Goal: Book appointment/travel/reservation

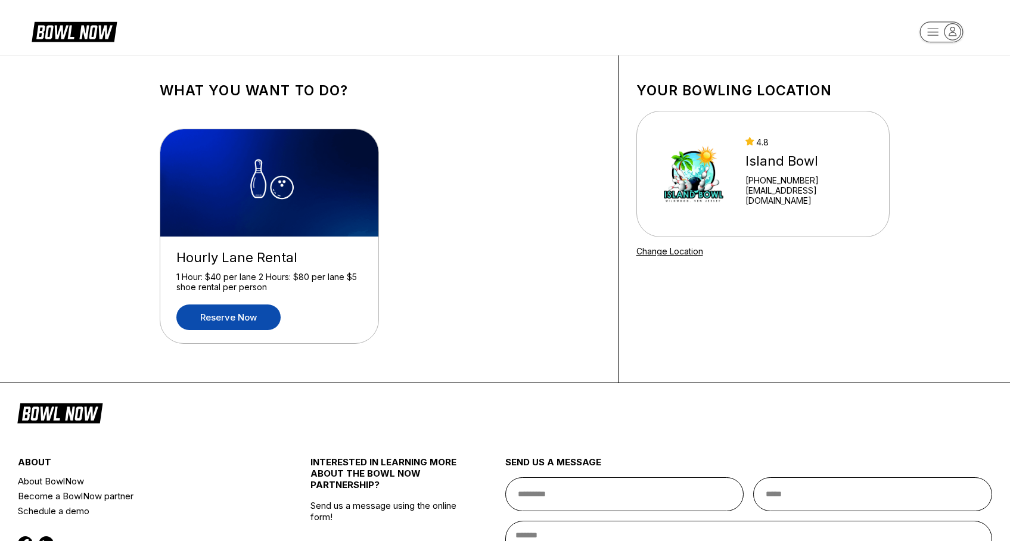
click at [265, 323] on link "Reserve now" at bounding box center [228, 318] width 104 height 26
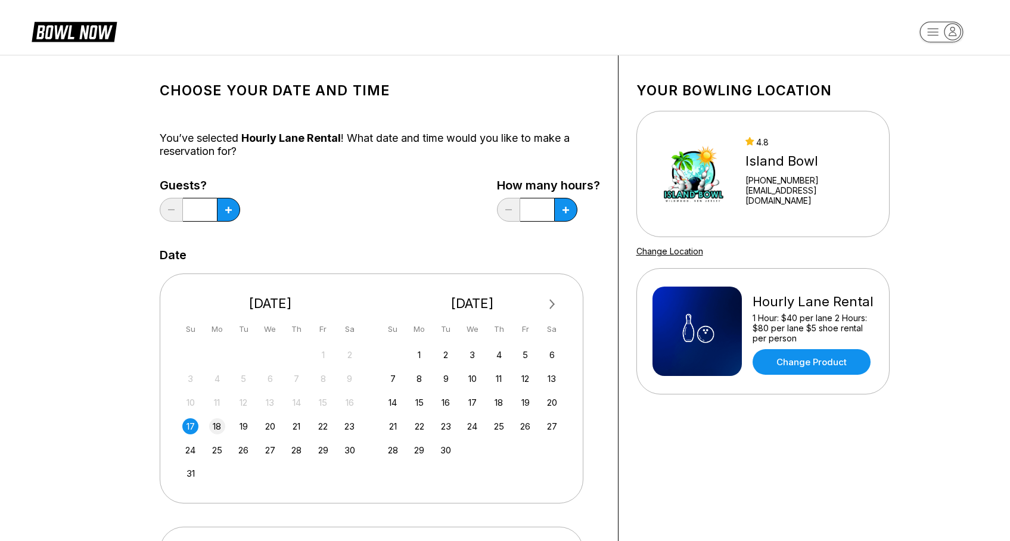
click at [220, 427] on div "18" at bounding box center [217, 426] width 16 height 16
click at [236, 207] on button at bounding box center [228, 210] width 23 height 24
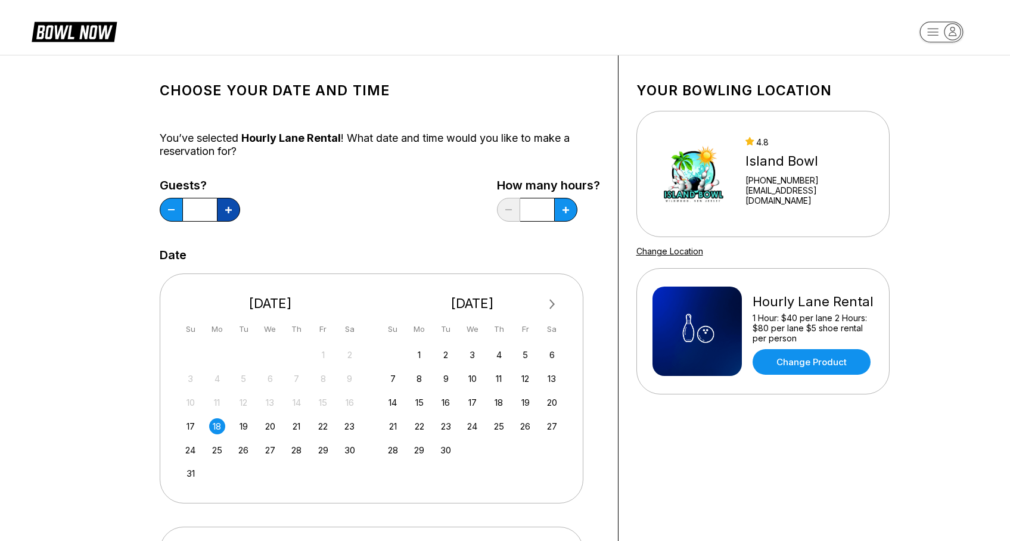
click at [235, 207] on button at bounding box center [228, 210] width 23 height 24
click at [235, 208] on button at bounding box center [228, 210] width 23 height 24
click at [230, 211] on icon at bounding box center [228, 210] width 7 height 7
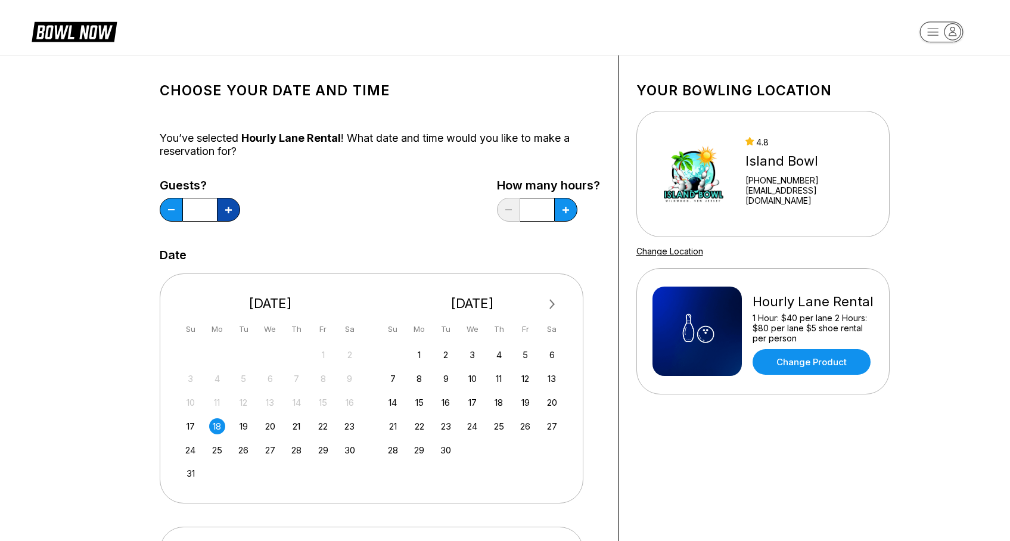
click at [230, 211] on icon at bounding box center [228, 210] width 7 height 7
click at [172, 210] on icon at bounding box center [171, 209] width 7 height 1
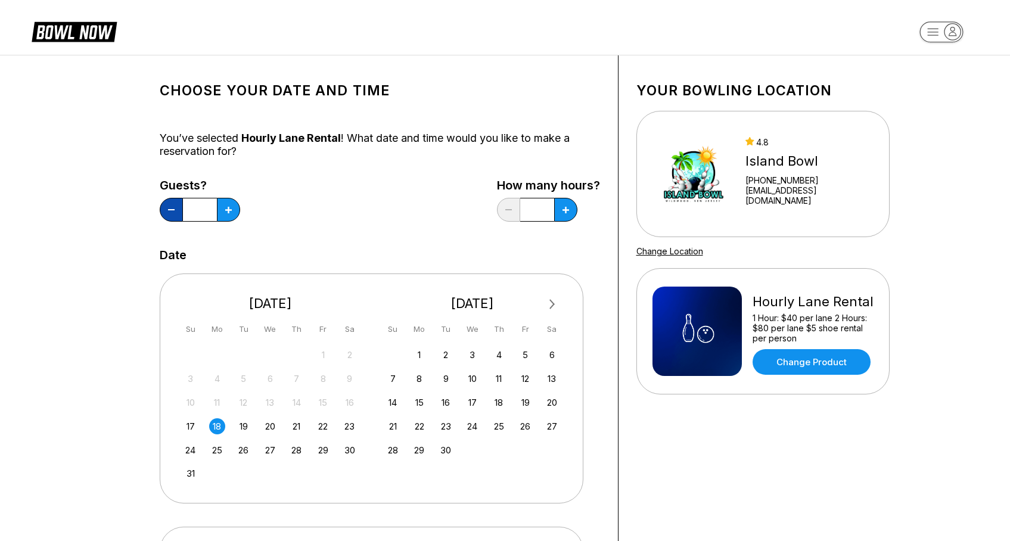
click at [172, 211] on button at bounding box center [171, 210] width 23 height 24
click at [173, 211] on button at bounding box center [171, 210] width 23 height 24
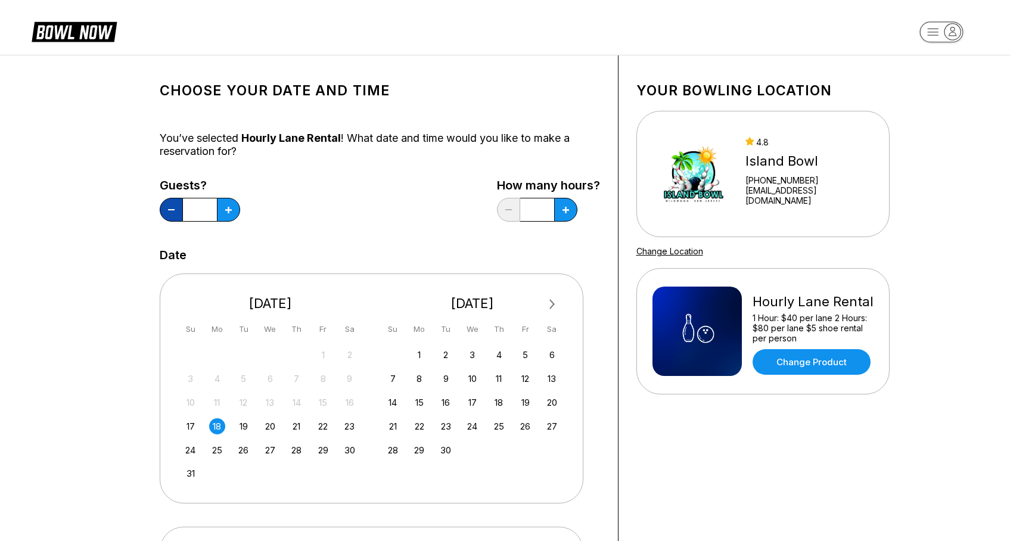
click at [173, 212] on button at bounding box center [171, 210] width 23 height 24
click at [223, 210] on button at bounding box center [228, 210] width 23 height 24
type input "*"
click at [232, 213] on icon at bounding box center [228, 210] width 7 height 7
type input "*"
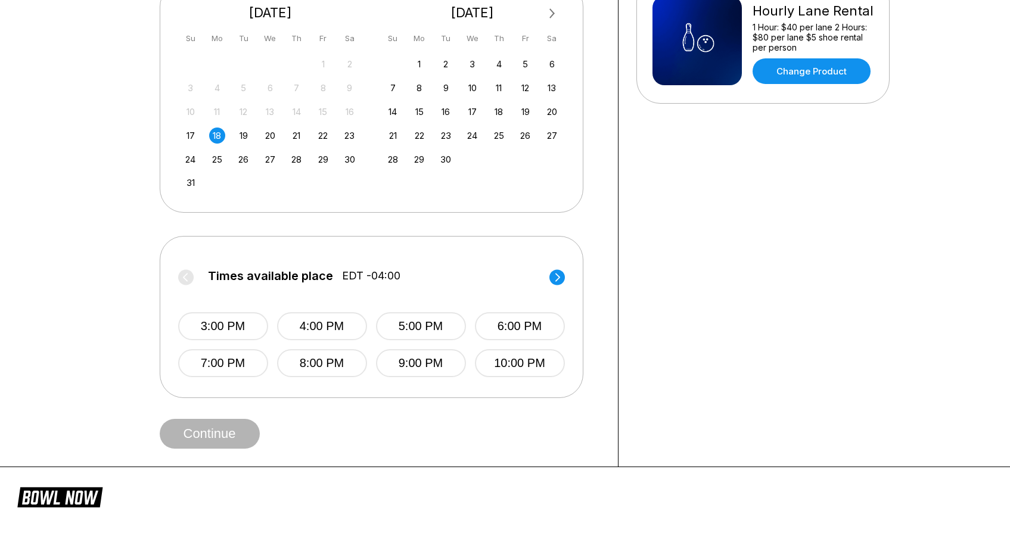
scroll to position [292, 0]
click at [249, 363] on button "7:00 PM" at bounding box center [223, 363] width 90 height 28
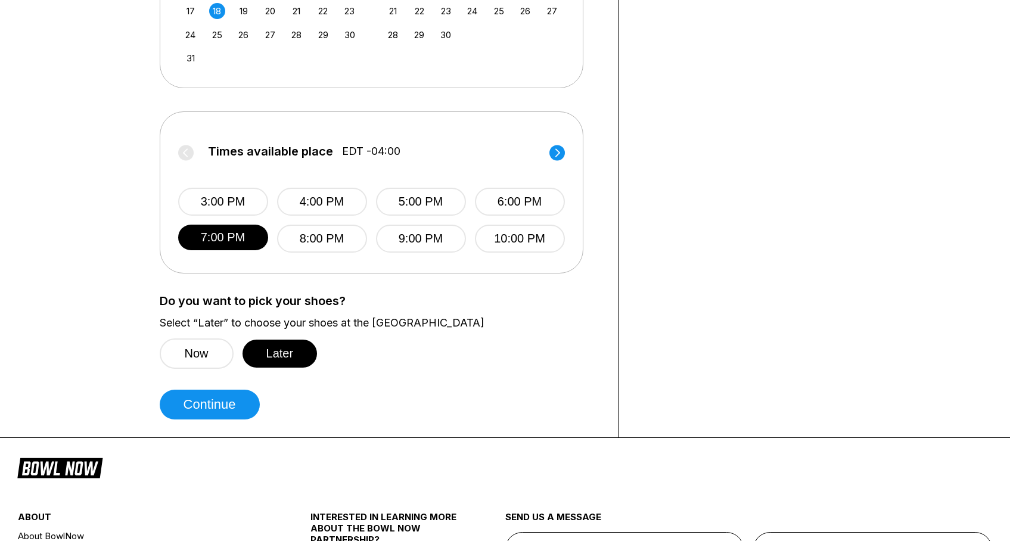
scroll to position [420, 0]
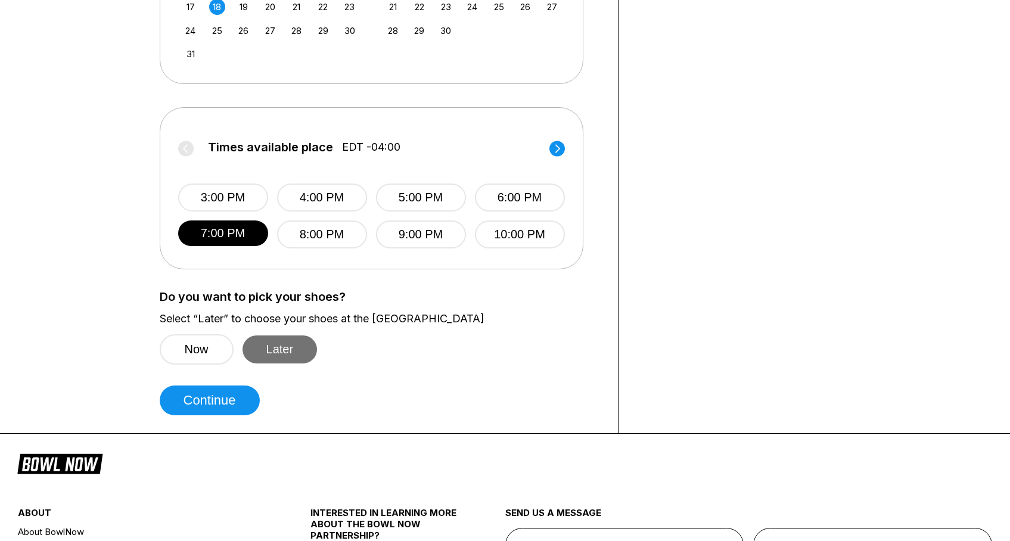
click at [306, 352] on button "Later" at bounding box center [280, 350] width 75 height 28
click at [238, 401] on button "Continue" at bounding box center [210, 401] width 100 height 30
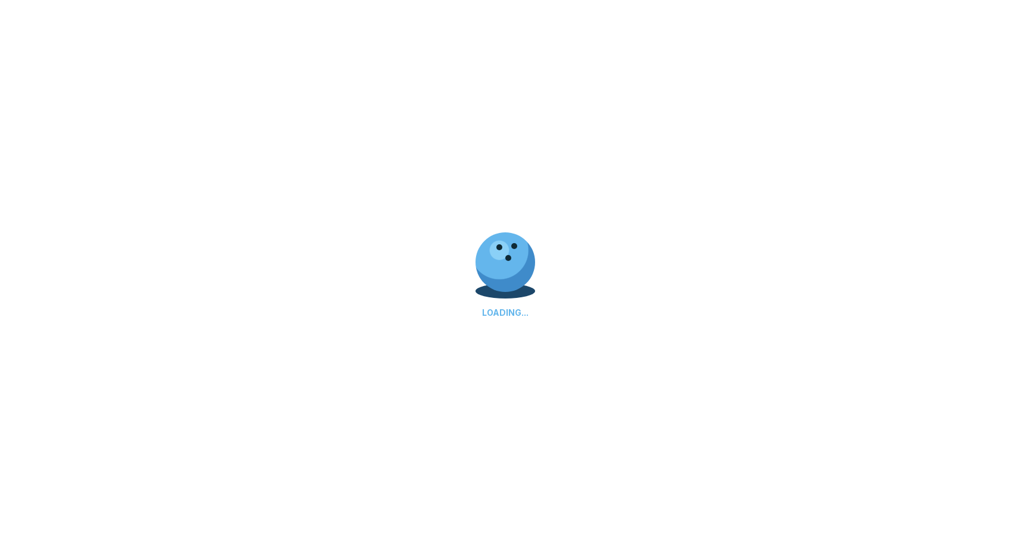
select select "**"
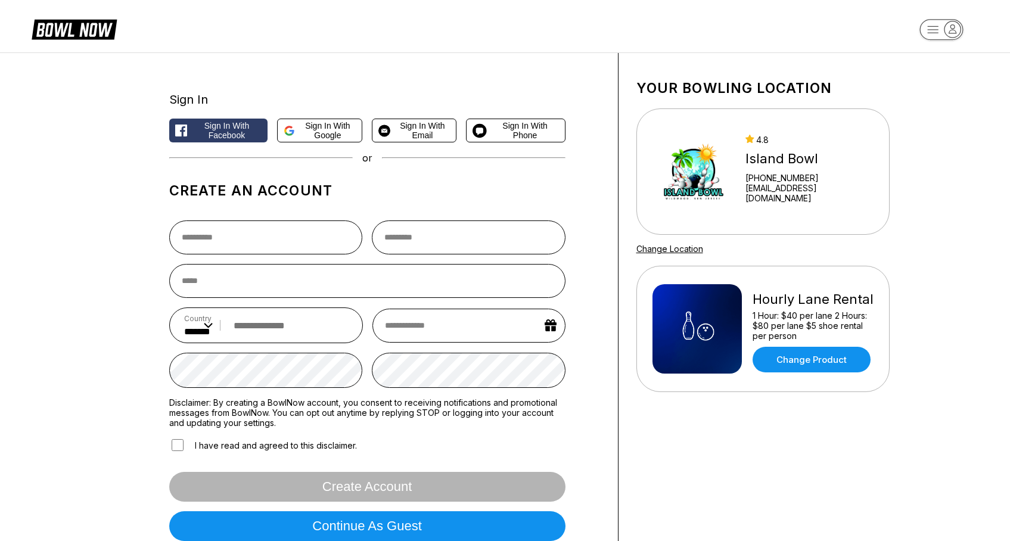
scroll to position [0, 0]
